Goal: Find contact information: Find contact information

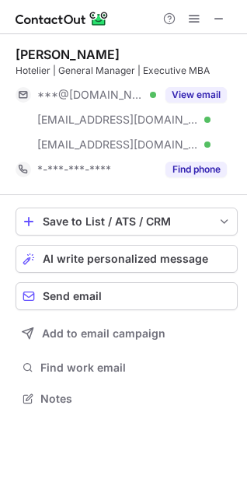
scroll to position [388, 247]
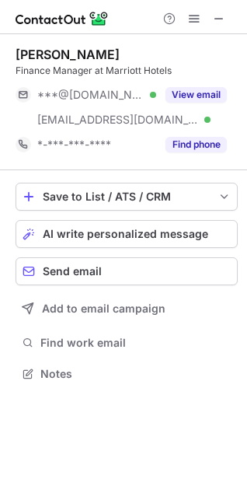
scroll to position [363, 247]
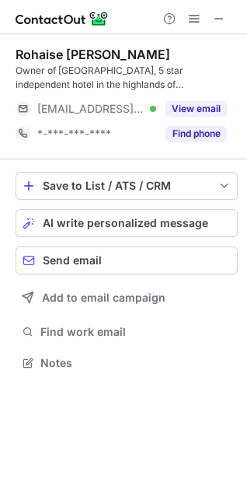
scroll to position [352, 247]
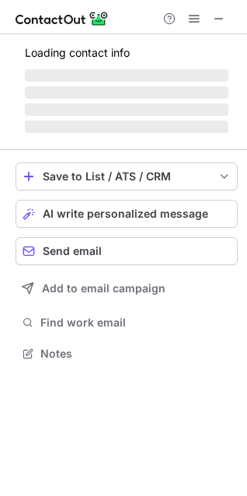
scroll to position [363, 247]
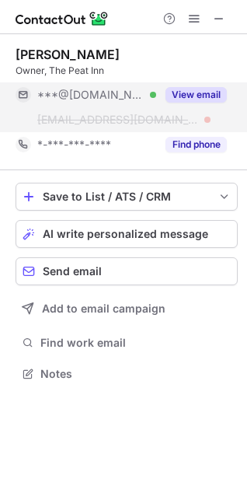
click at [191, 96] on button "View email" at bounding box center [195, 95] width 61 height 16
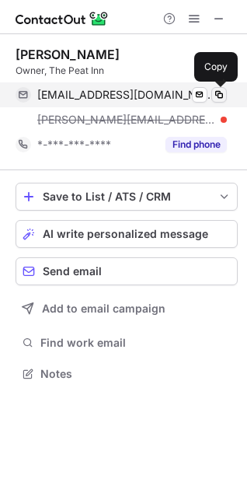
click at [219, 91] on span at bounding box center [219, 95] width 12 height 12
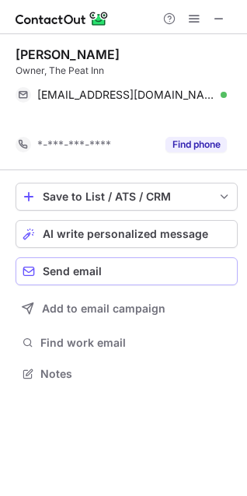
scroll to position [338, 247]
